Goal: Information Seeking & Learning: Find specific page/section

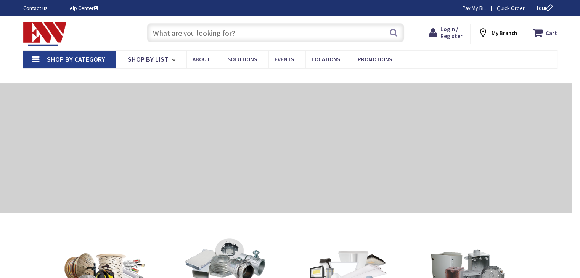
click at [229, 31] on input "text" at bounding box center [275, 32] width 257 height 19
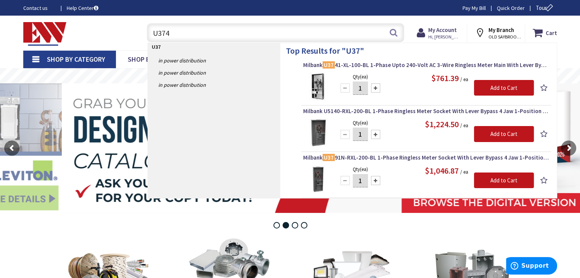
type input "U3741"
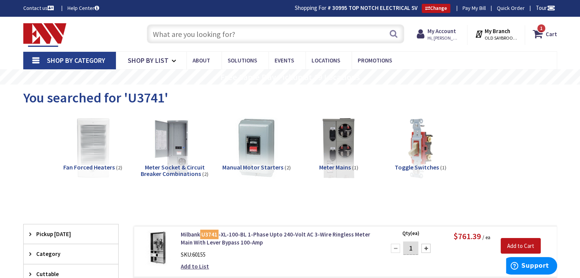
click at [176, 32] on input "text" at bounding box center [275, 33] width 257 height 19
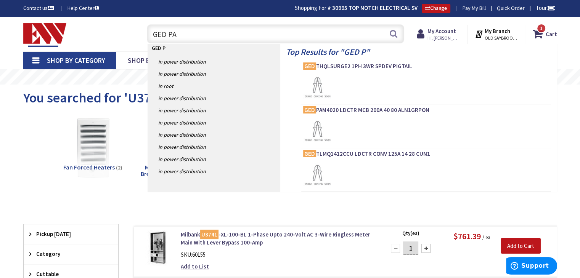
type input "GED PAL"
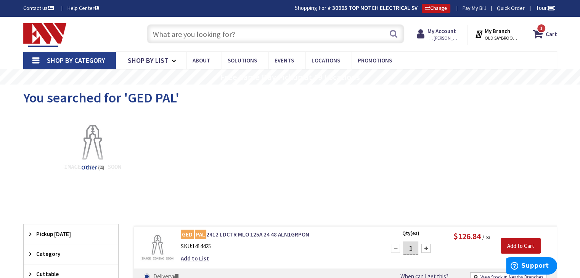
click at [193, 35] on input "text" at bounding box center [275, 33] width 257 height 19
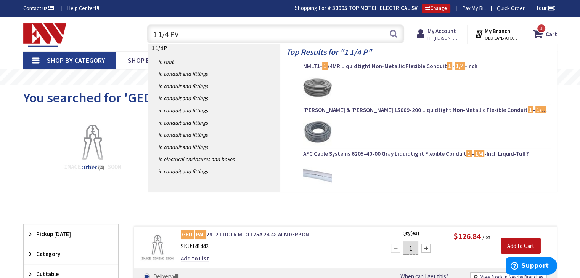
type input "1 1/4 PVC"
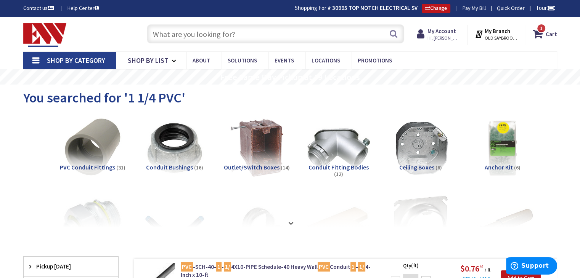
click at [283, 34] on input "text" at bounding box center [275, 33] width 257 height 19
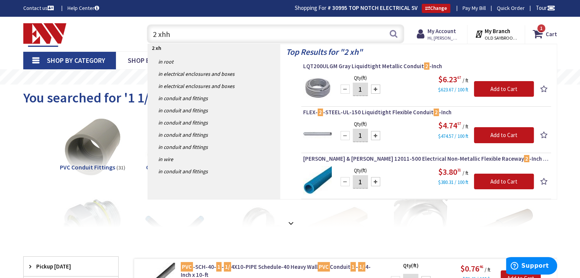
type input "2 xhhw"
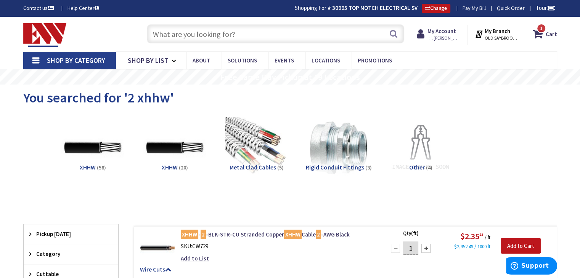
click at [212, 34] on input "text" at bounding box center [275, 33] width 257 height 19
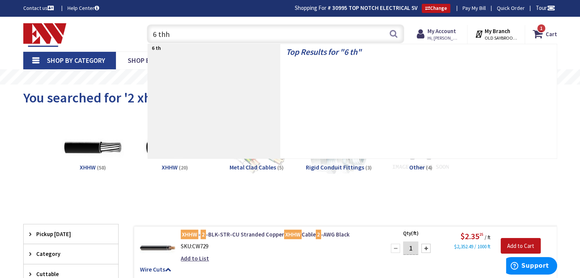
type input "6 thhn"
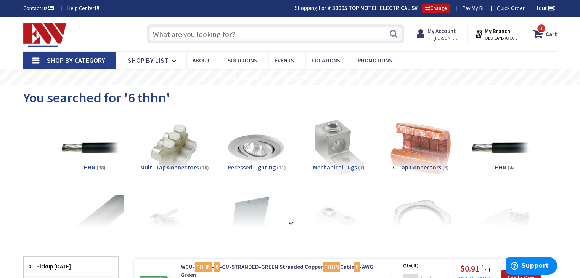
click at [165, 34] on input "text" at bounding box center [275, 33] width 257 height 19
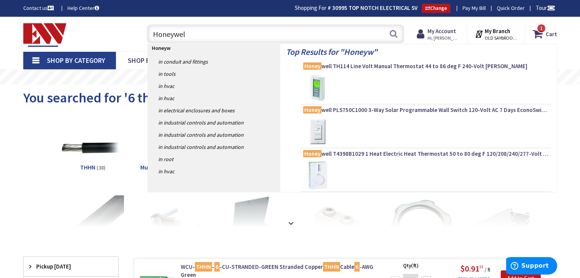
type input "Honeywell"
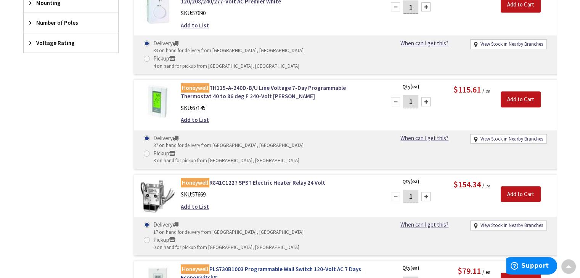
scroll to position [534, 0]
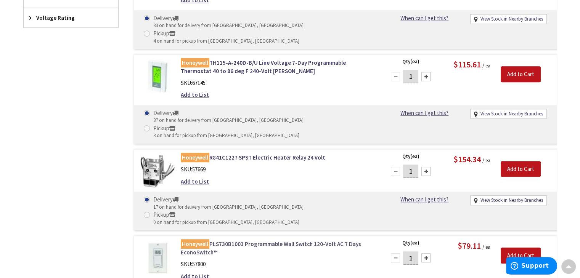
click at [262, 240] on link "Honeywell PLS730B1003 Programmable Wall Switch 120-Volt AC 7 Days EconoSwitch™" at bounding box center [278, 248] width 194 height 16
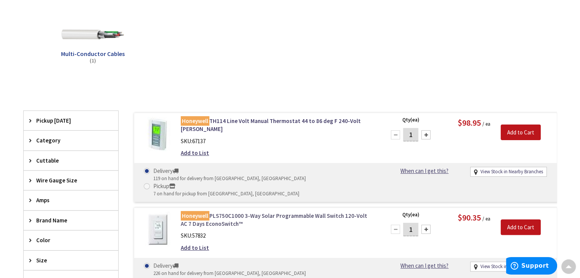
click at [235, 212] on link "Honeywell PLS750C1000 3-Way Solar Programmable Wall Switch 120-Volt AC 7 Days E…" at bounding box center [278, 220] width 194 height 16
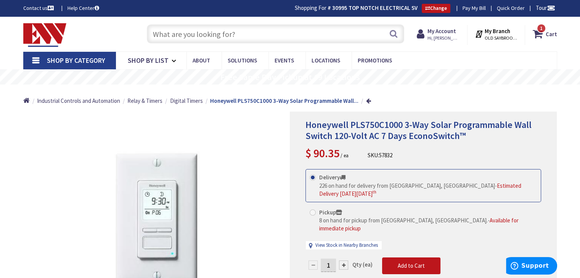
click at [232, 38] on input "text" at bounding box center [275, 33] width 257 height 19
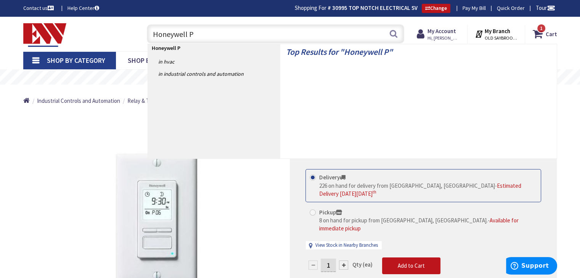
type input "Honeywell PL"
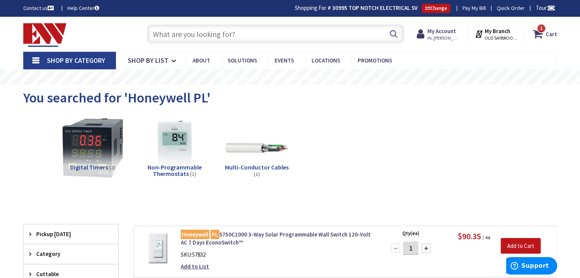
click at [236, 39] on input "text" at bounding box center [275, 33] width 257 height 19
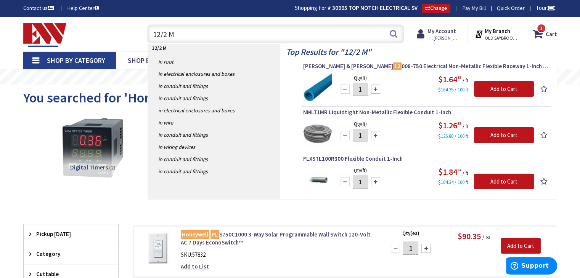
type input "12/2 MC"
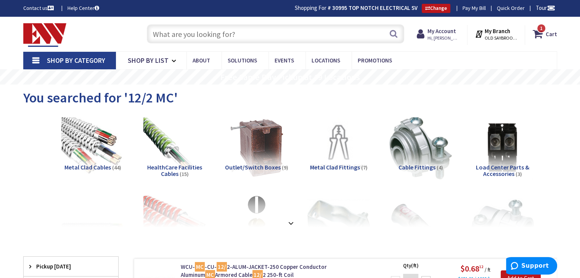
click at [240, 35] on input "text" at bounding box center [275, 33] width 257 height 19
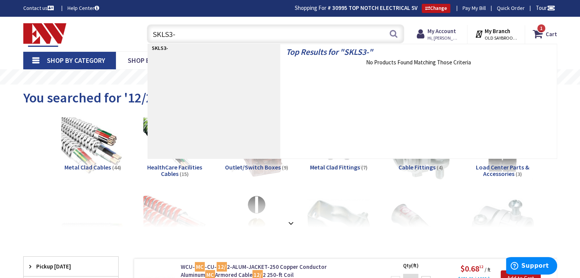
drag, startPoint x: 215, startPoint y: 32, endPoint x: 120, endPoint y: 25, distance: 94.8
click at [120, 25] on div "Toggle Nav SKLS3- SKLS3- Search 1 1 1 items Cart My Cart 1" at bounding box center [290, 34] width 545 height 26
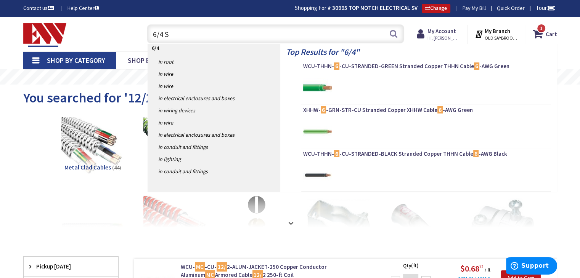
type input "6/4 SO"
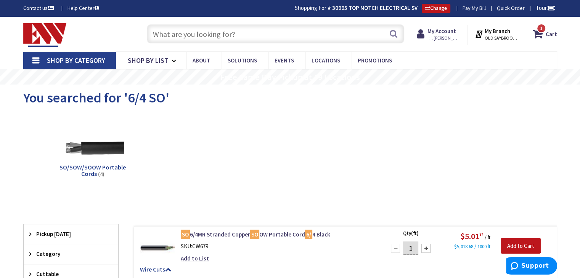
click at [205, 34] on input "text" at bounding box center [275, 33] width 257 height 19
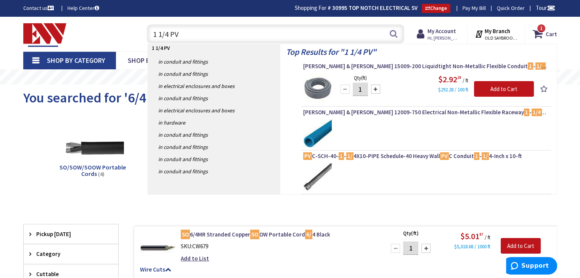
type input "1 1/4 PVC"
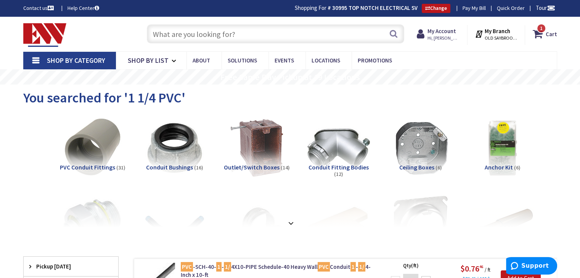
click at [208, 32] on input "text" at bounding box center [275, 33] width 257 height 19
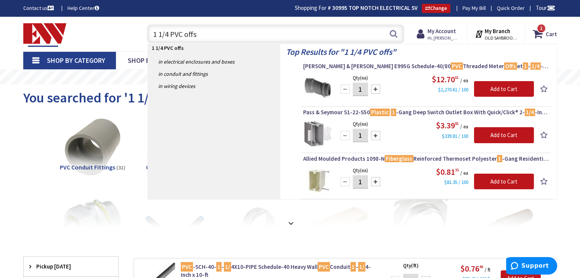
drag, startPoint x: 208, startPoint y: 32, endPoint x: 122, endPoint y: 34, distance: 86.5
click at [122, 34] on div "Toggle Nav 1 1/4 PVC offs 1 1/4 PVC offs Search 1 1 1 items Cart My Cart" at bounding box center [290, 34] width 545 height 26
type input "10 thhn"
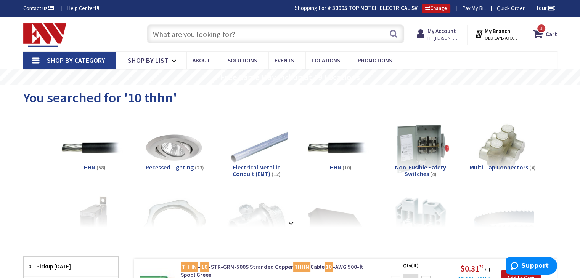
click at [239, 29] on input "text" at bounding box center [275, 33] width 257 height 19
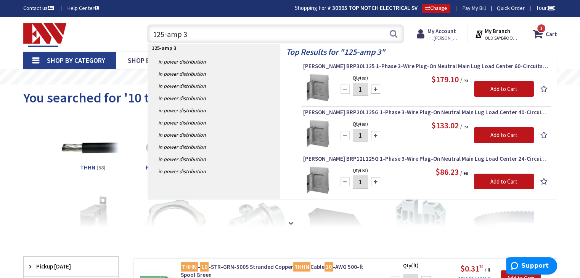
type input "125-amp 3R"
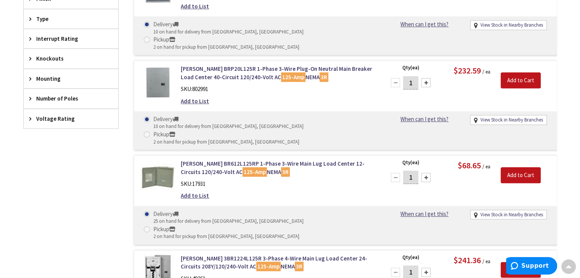
scroll to position [229, 0]
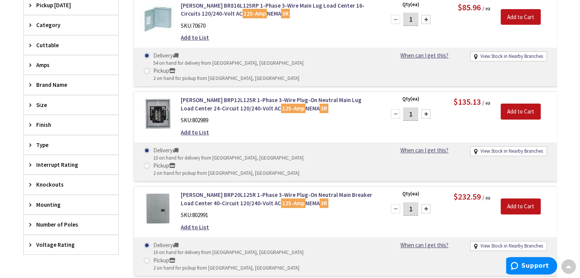
drag, startPoint x: 105, startPoint y: 111, endPoint x: 121, endPoint y: 93, distance: 23.5
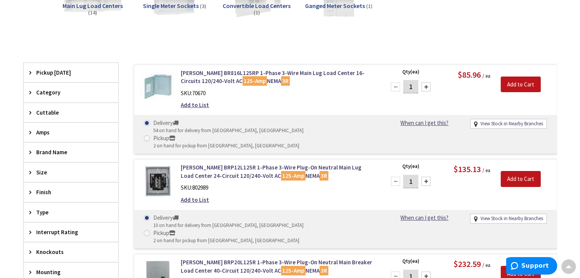
scroll to position [153, 0]
